Goal: Find specific page/section: Find specific page/section

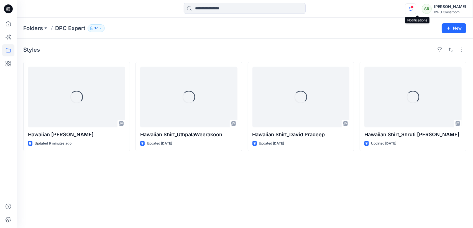
click at [416, 10] on icon "button" at bounding box center [410, 8] width 11 height 11
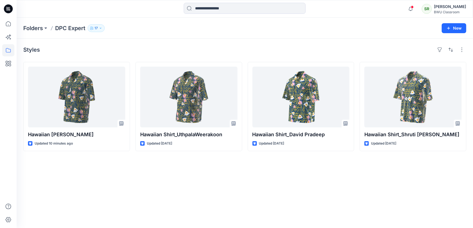
click at [95, 29] on p "17" at bounding box center [95, 28] width 3 height 6
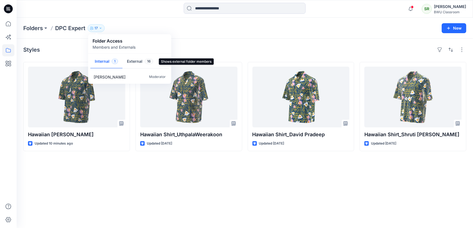
click at [133, 63] on button "External 16" at bounding box center [139, 62] width 35 height 14
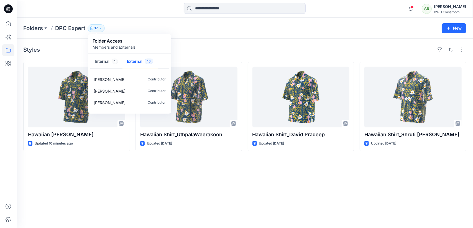
scroll to position [145, 0]
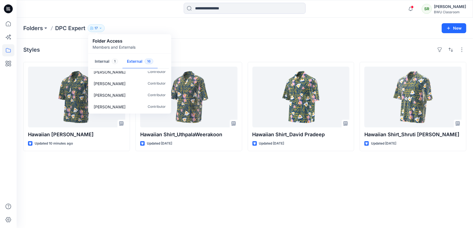
click at [200, 50] on div "Styles" at bounding box center [244, 49] width 443 height 9
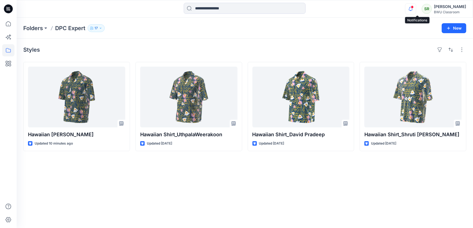
click at [416, 9] on icon "button" at bounding box center [410, 8] width 11 height 11
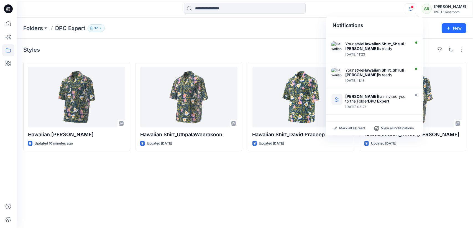
scroll to position [169, 0]
click at [265, 46] on div "Styles" at bounding box center [244, 49] width 443 height 9
